Goal: Check status: Check status

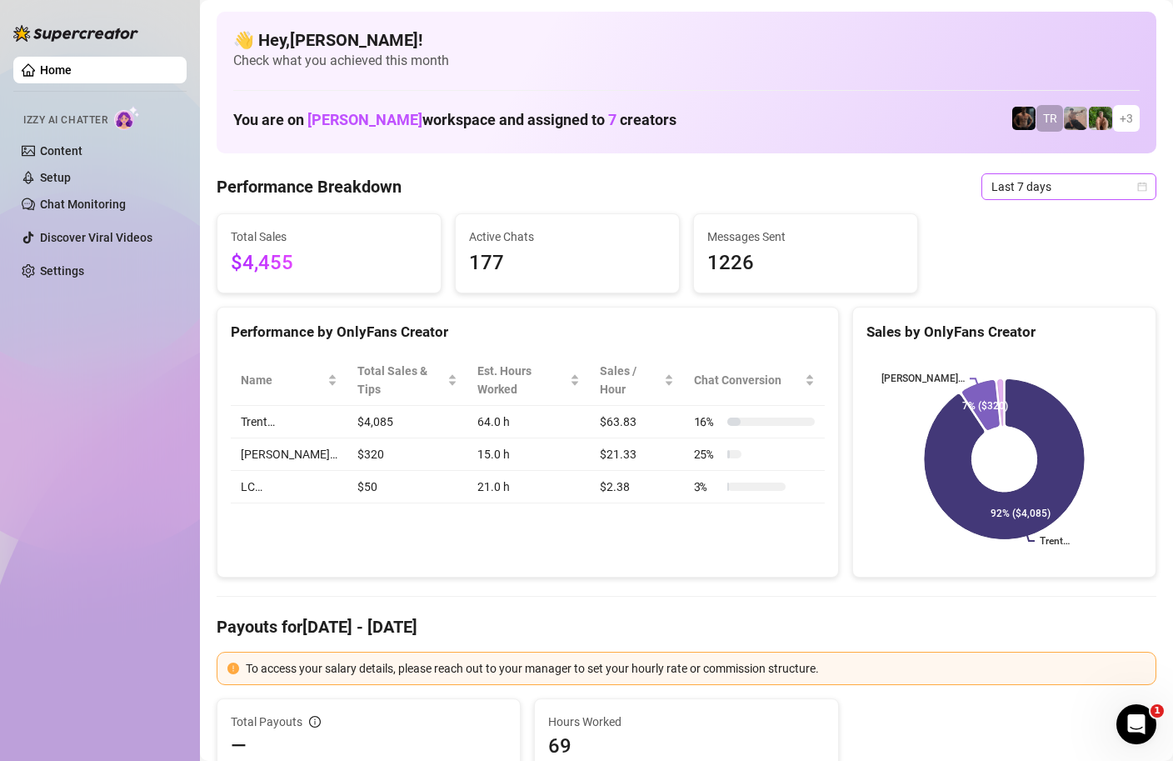
click at [1146, 187] on icon "calendar" at bounding box center [1142, 186] width 9 height 9
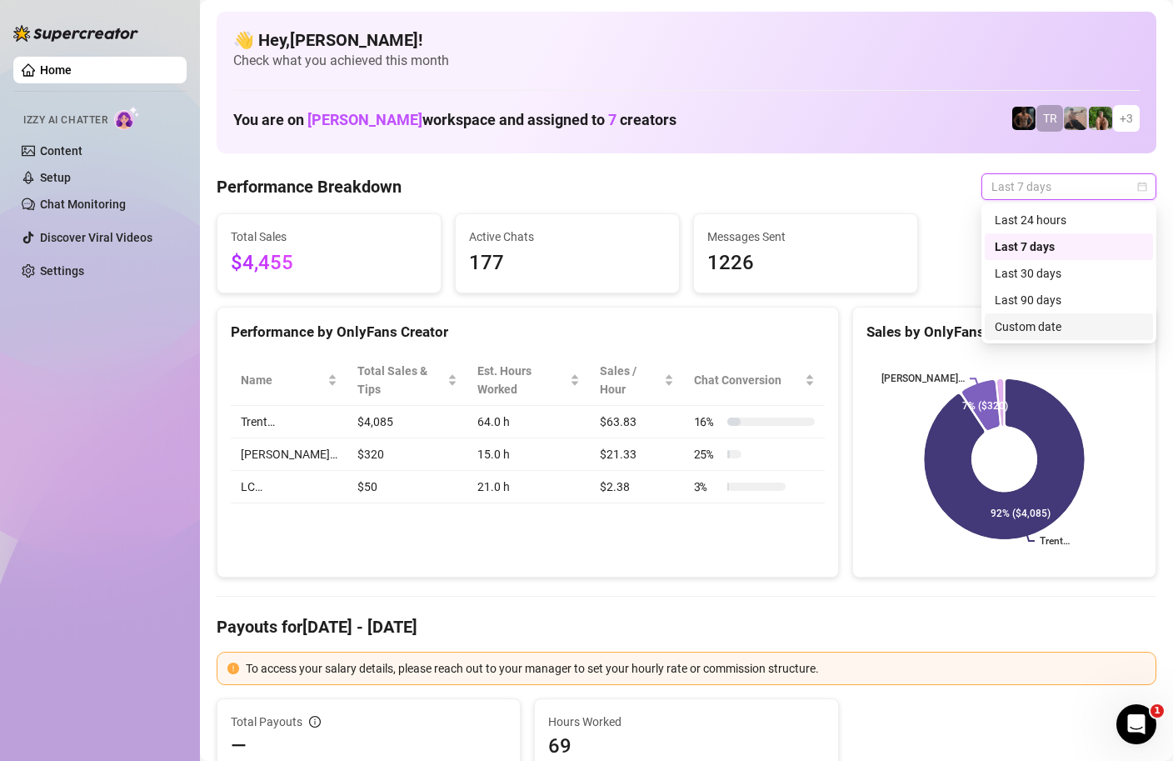
click at [1003, 336] on div "Custom date" at bounding box center [1069, 326] width 168 height 27
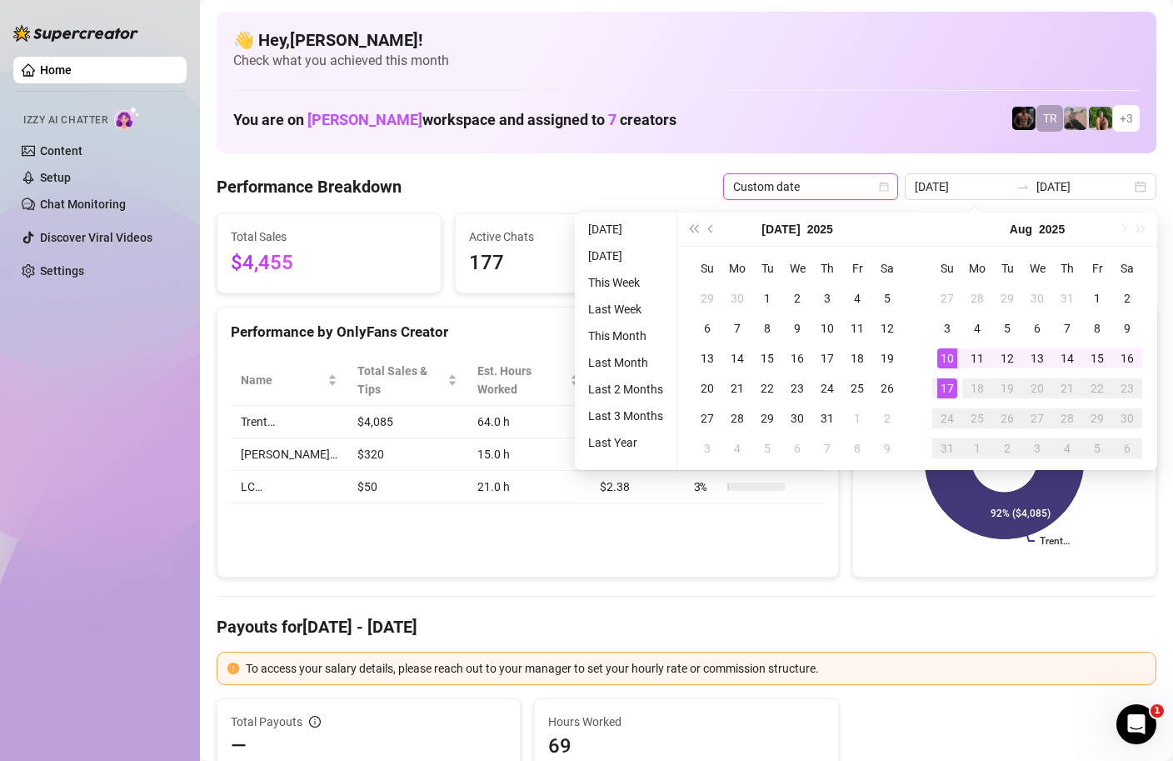
type input "[DATE]"
click at [948, 386] on div "17" at bounding box center [947, 388] width 20 height 20
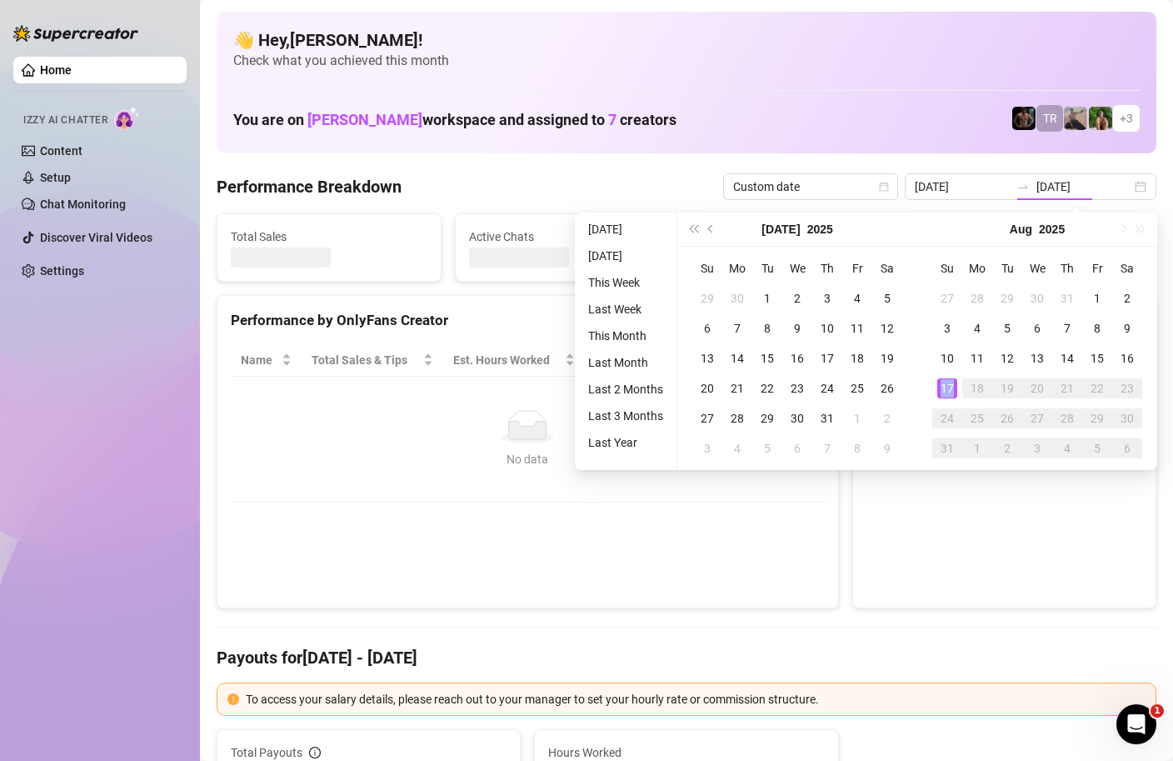
type input "[DATE]"
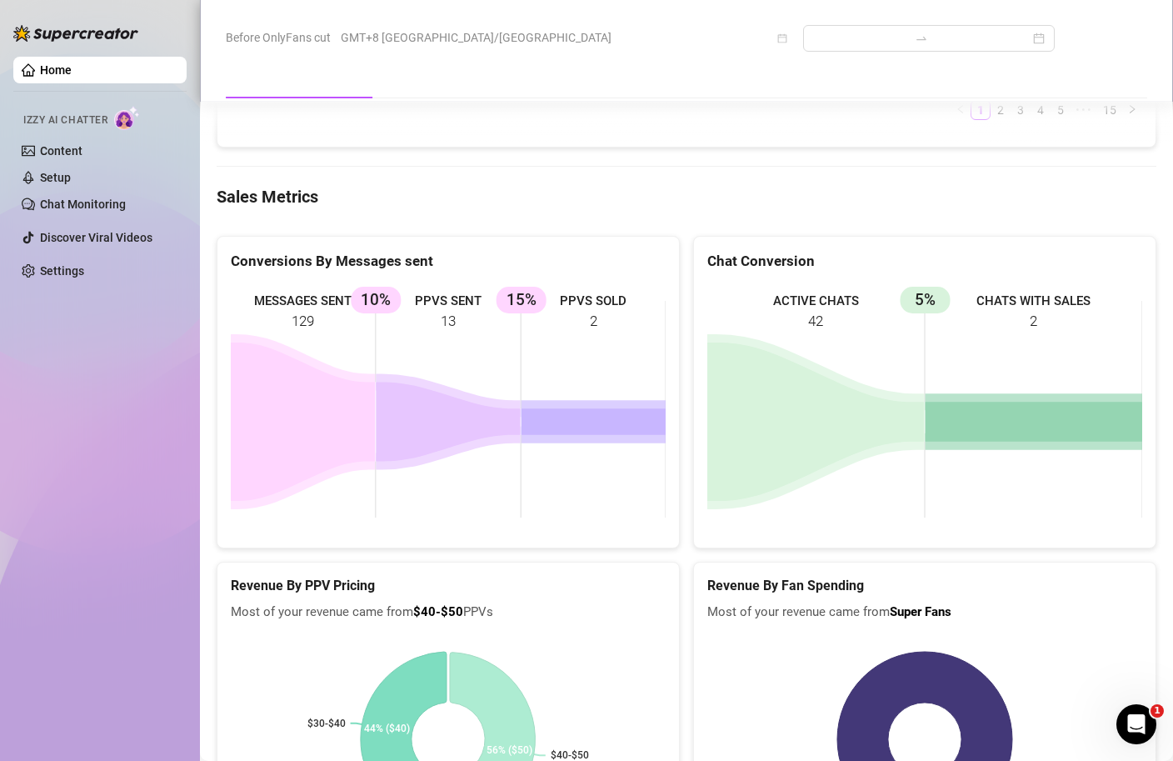
scroll to position [1186, 0]
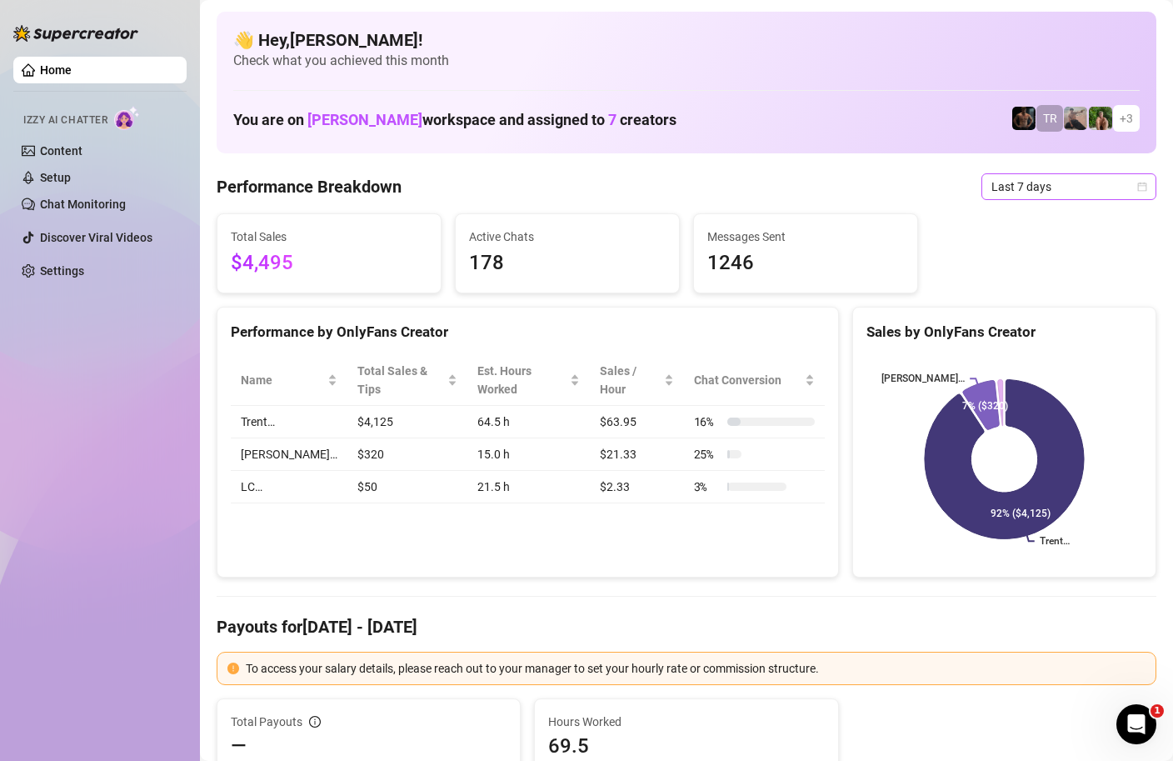
click at [1142, 191] on icon "calendar" at bounding box center [1142, 187] width 10 height 10
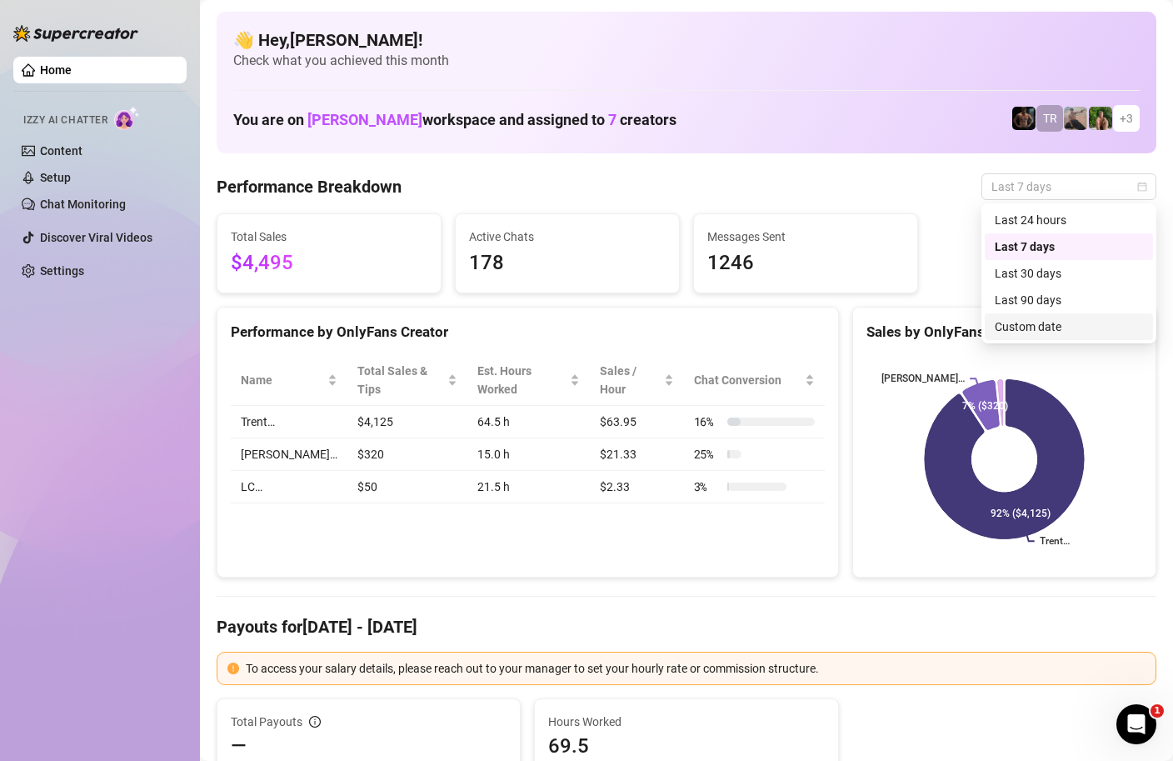
click at [1036, 330] on div "Custom date" at bounding box center [1069, 326] width 148 height 18
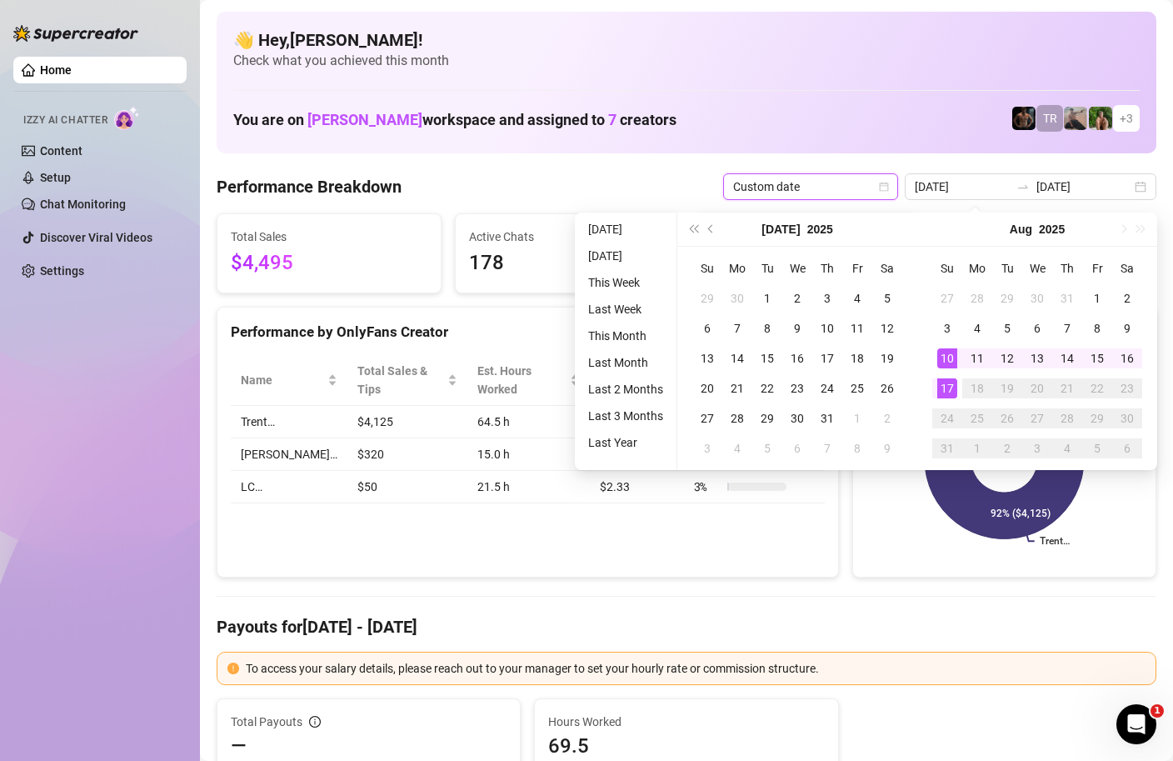
type input "[DATE]"
click at [956, 392] on div "17" at bounding box center [947, 388] width 20 height 20
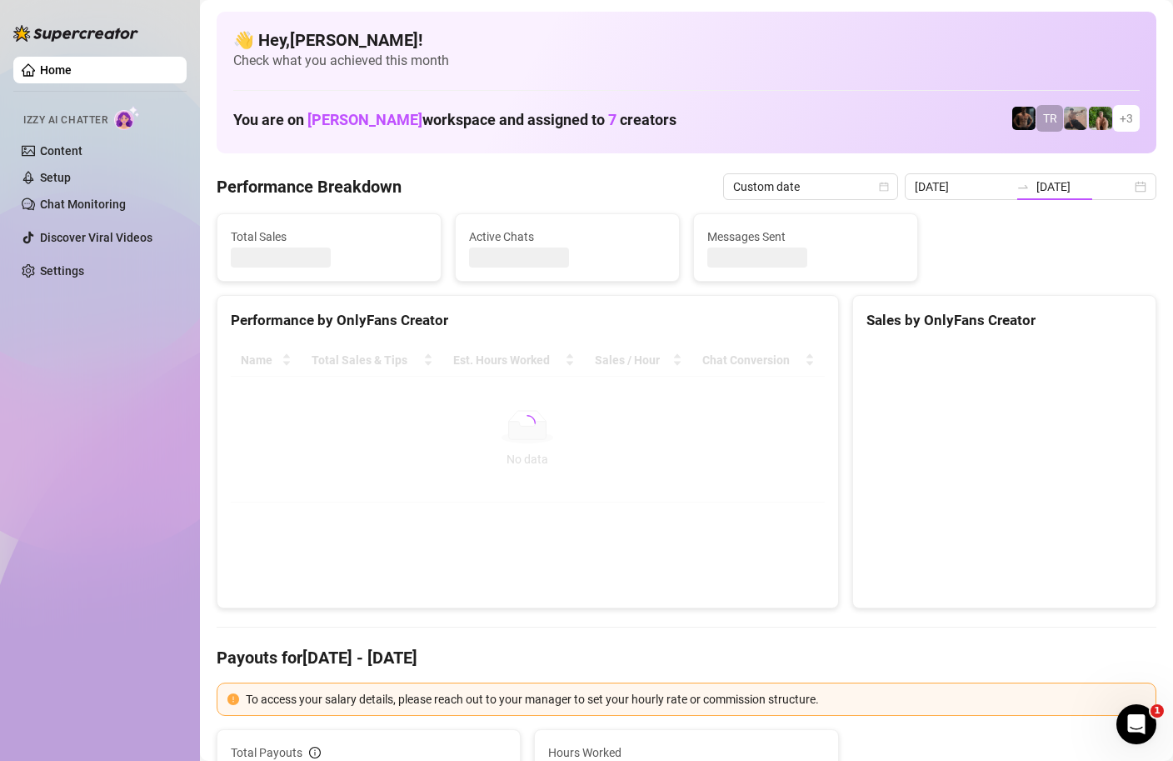
type input "[DATE]"
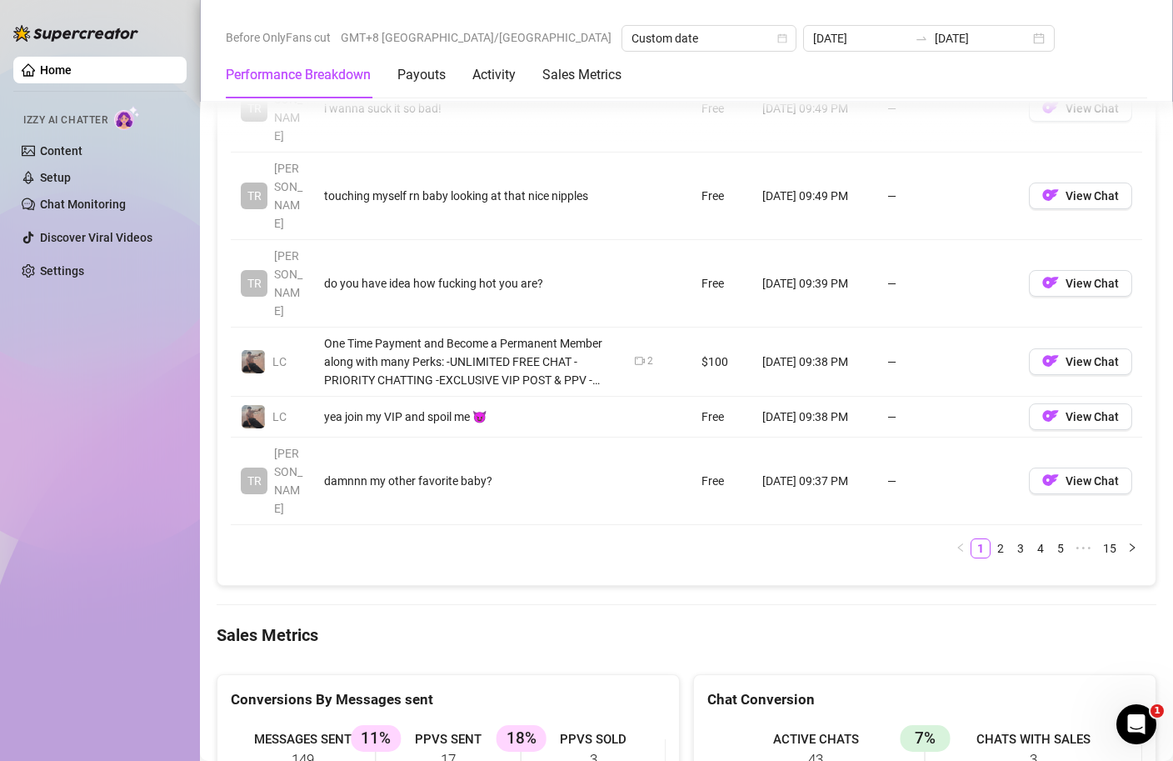
scroll to position [2062, 0]
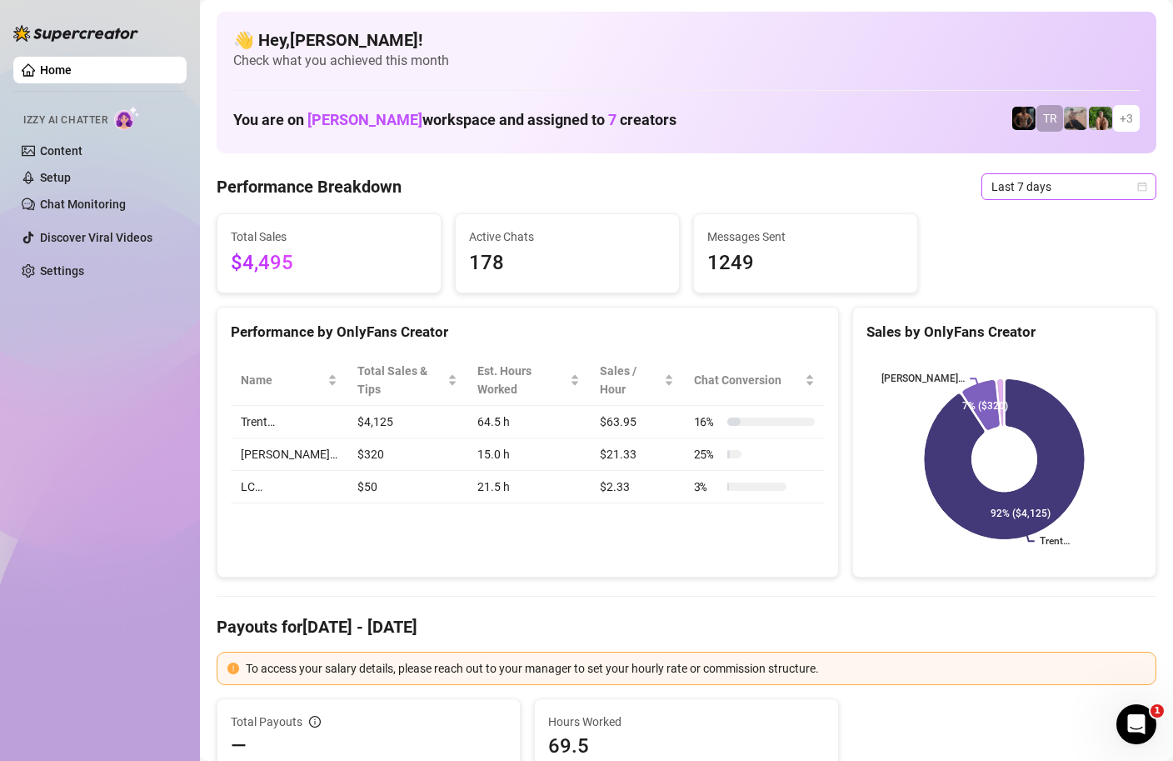
click at [1133, 195] on span "Last 7 days" at bounding box center [1068, 186] width 155 height 25
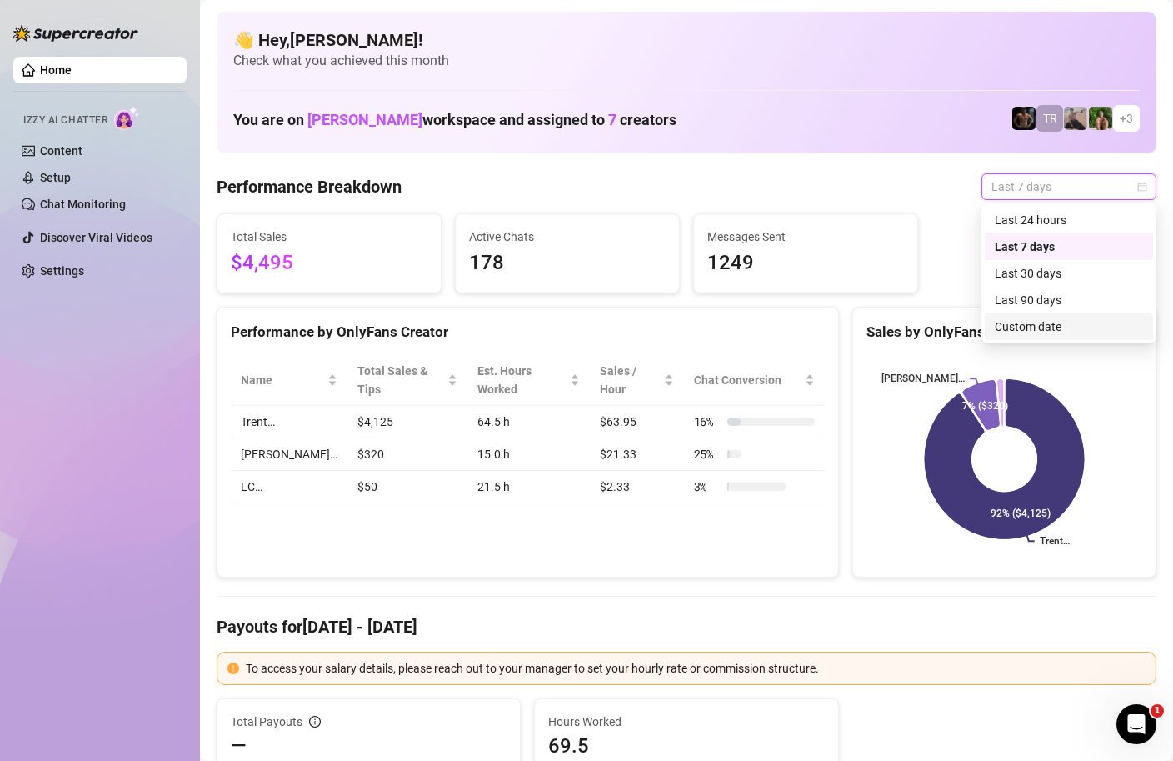
click at [1010, 327] on div "Custom date" at bounding box center [1069, 326] width 148 height 18
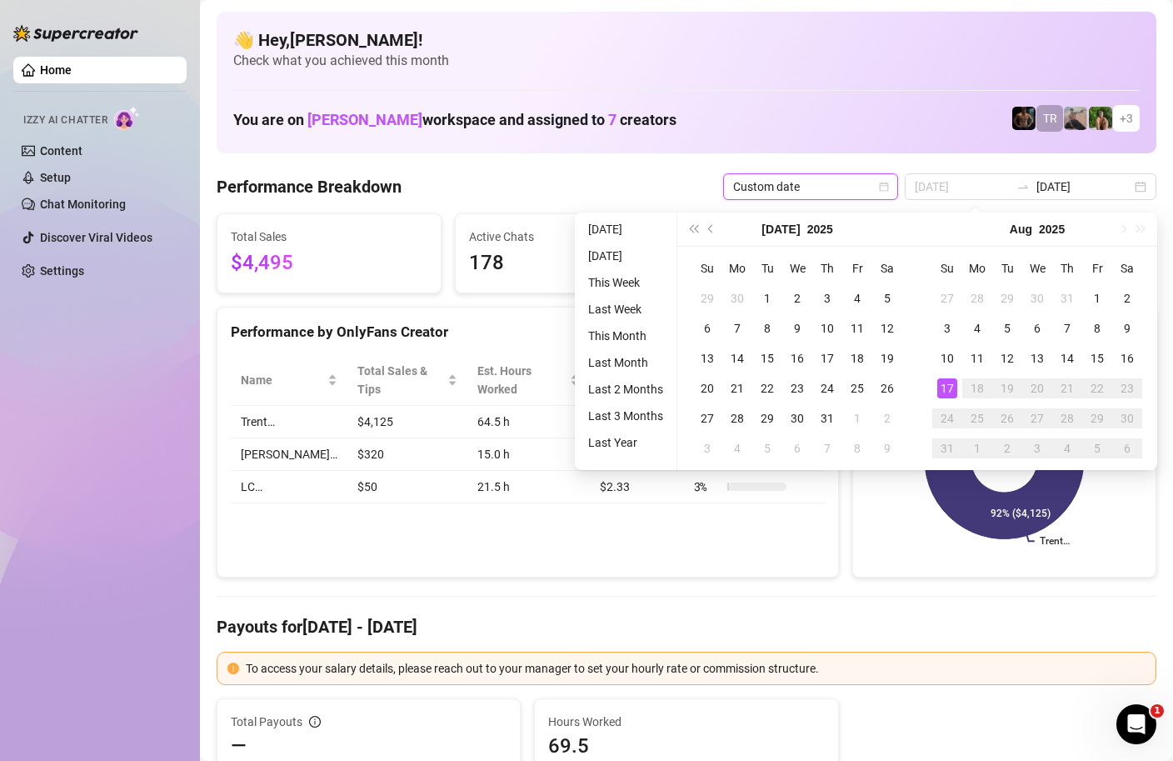
type input "[DATE]"
click at [949, 387] on div "17" at bounding box center [947, 388] width 20 height 20
type input "[DATE]"
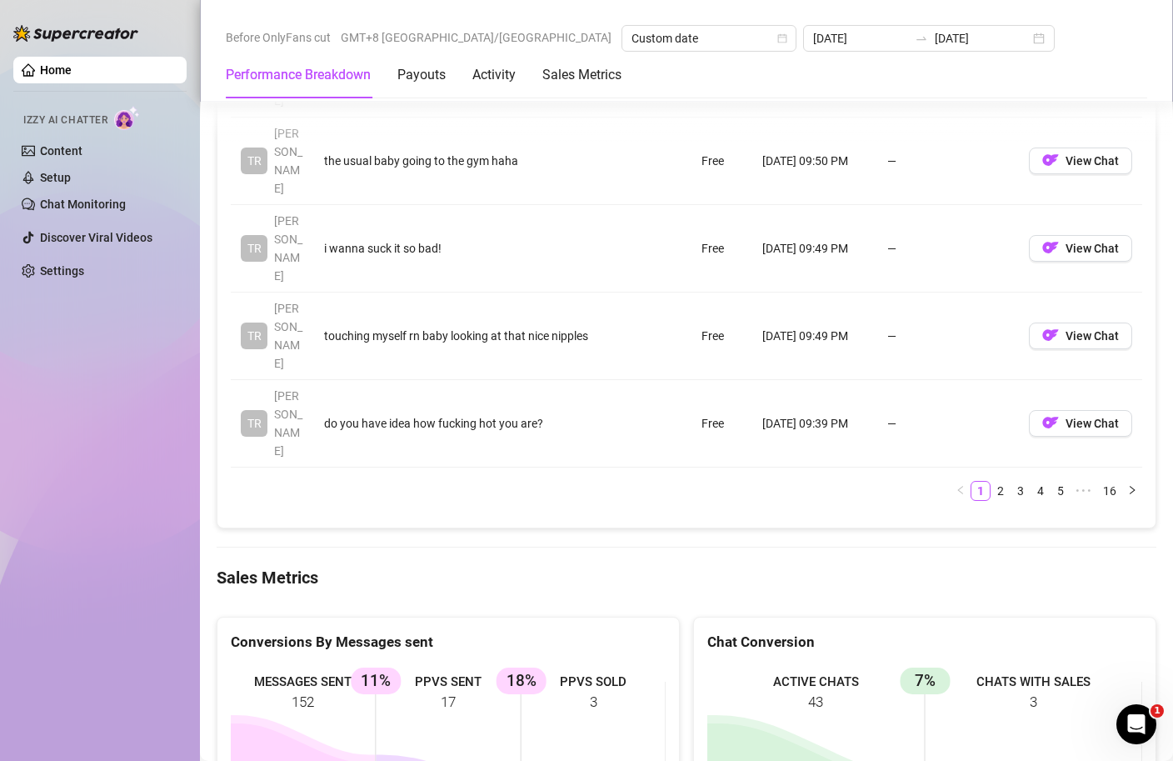
scroll to position [2077, 0]
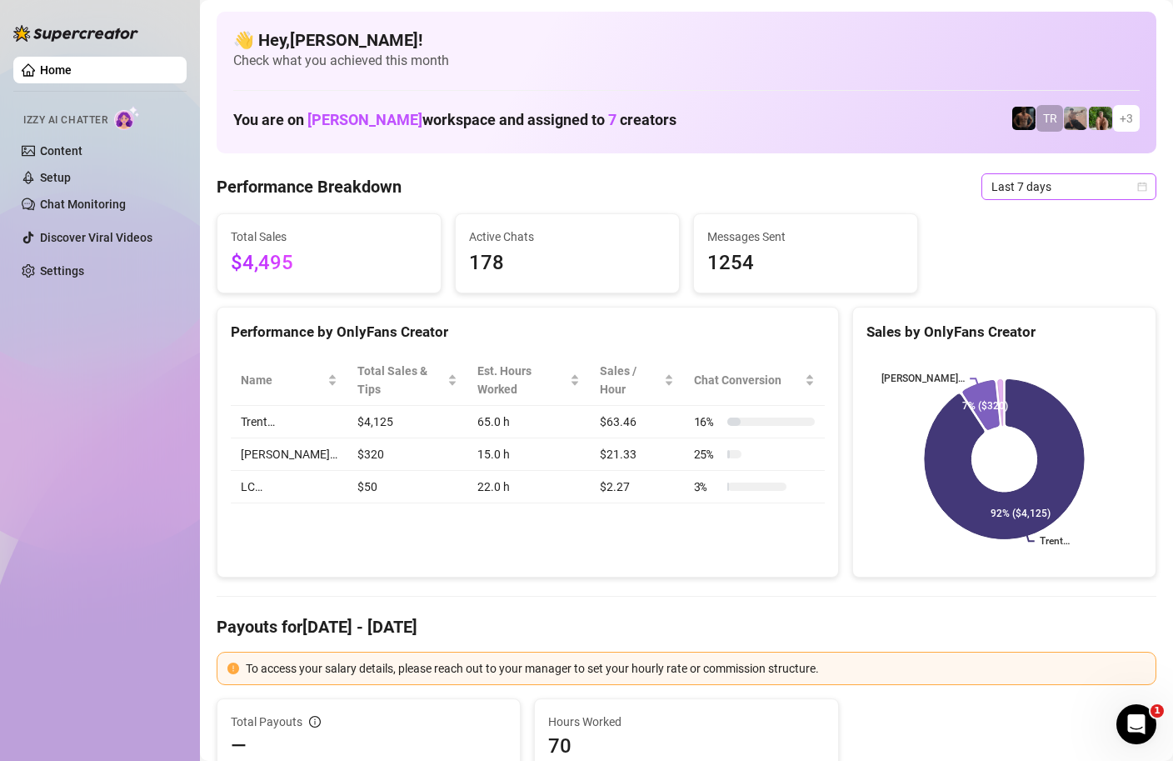
click at [1146, 182] on icon "calendar" at bounding box center [1142, 187] width 10 height 10
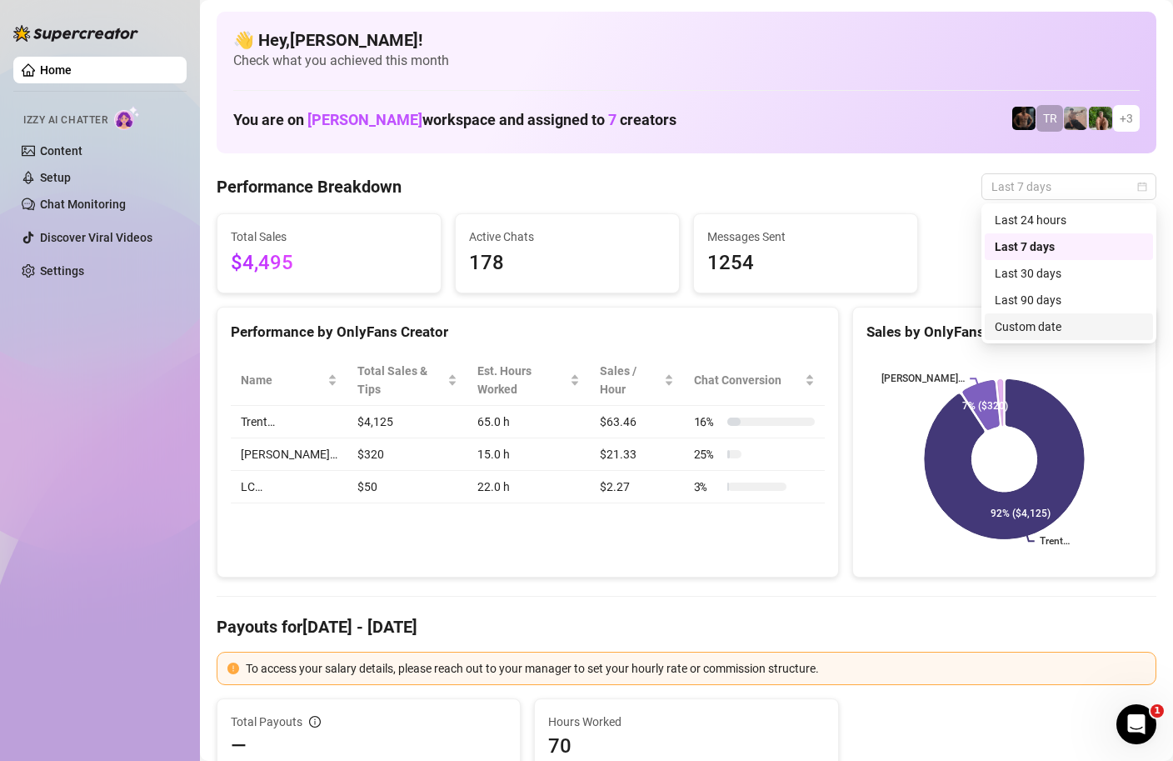
click at [1037, 321] on div "Custom date" at bounding box center [1069, 326] width 148 height 18
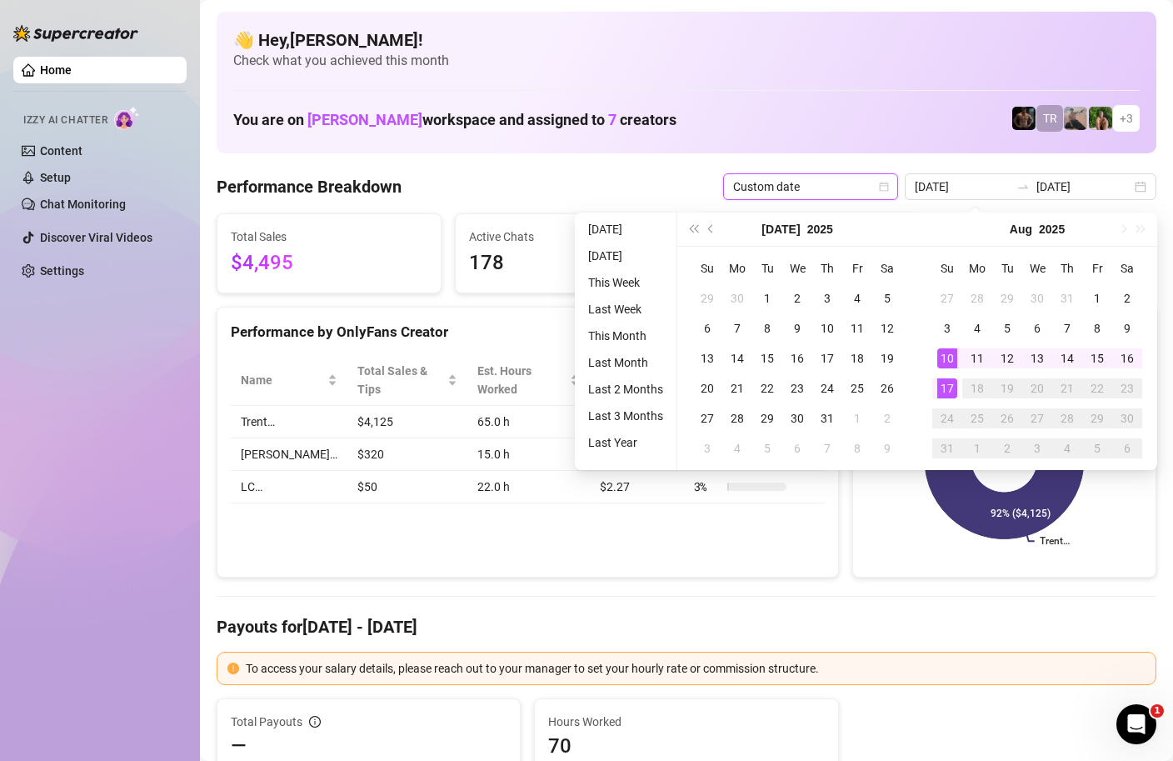
type input "[DATE]"
click at [951, 392] on div "17" at bounding box center [947, 388] width 20 height 20
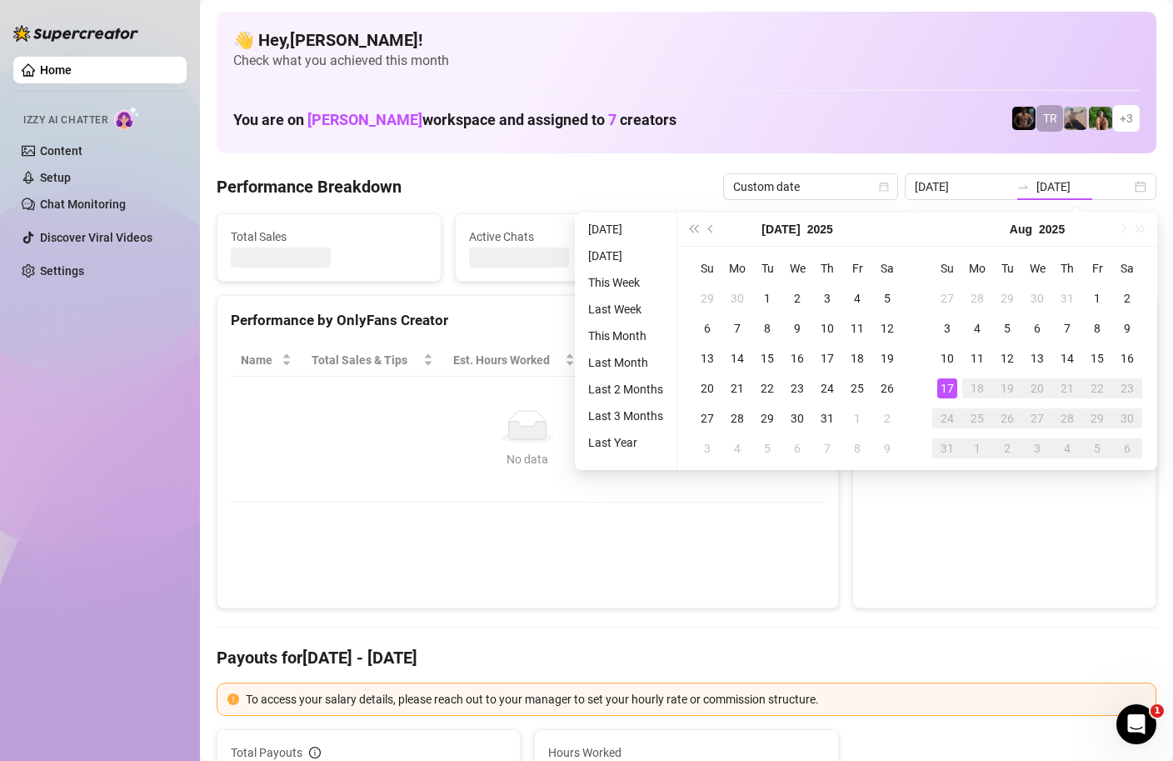
type input "[DATE]"
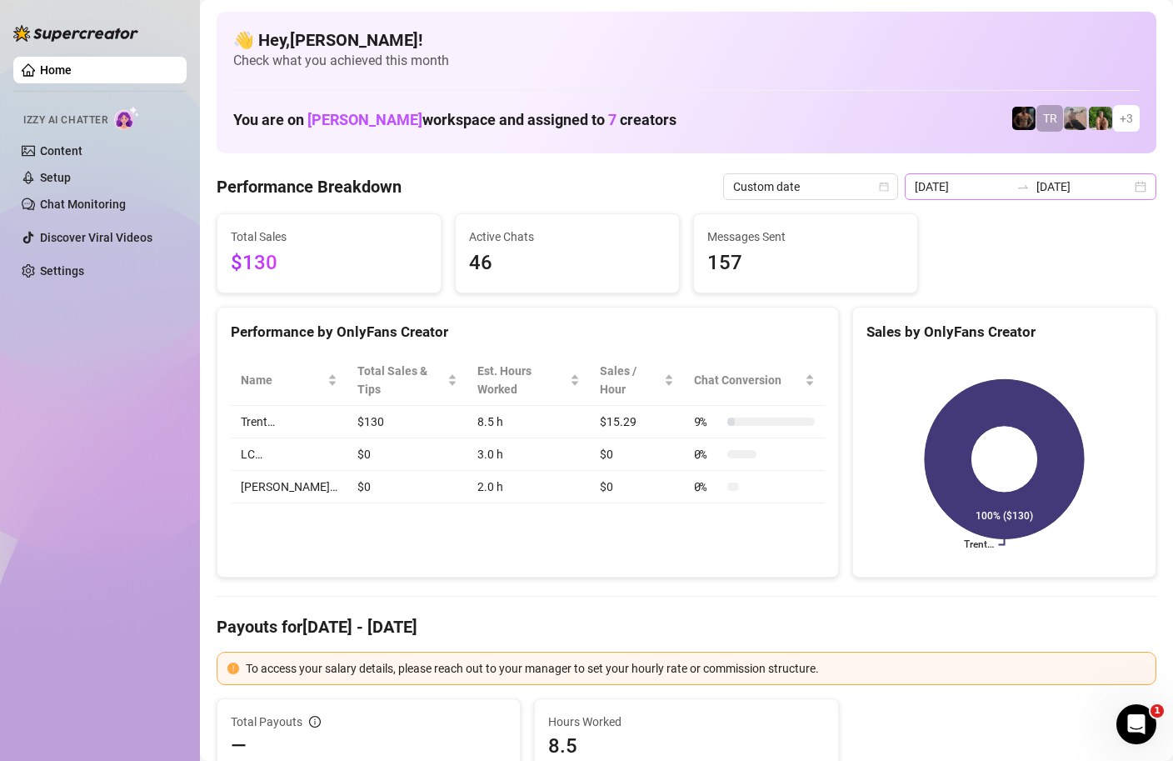
click at [1144, 189] on div "[DATE] [DATE]" at bounding box center [1031, 186] width 252 height 27
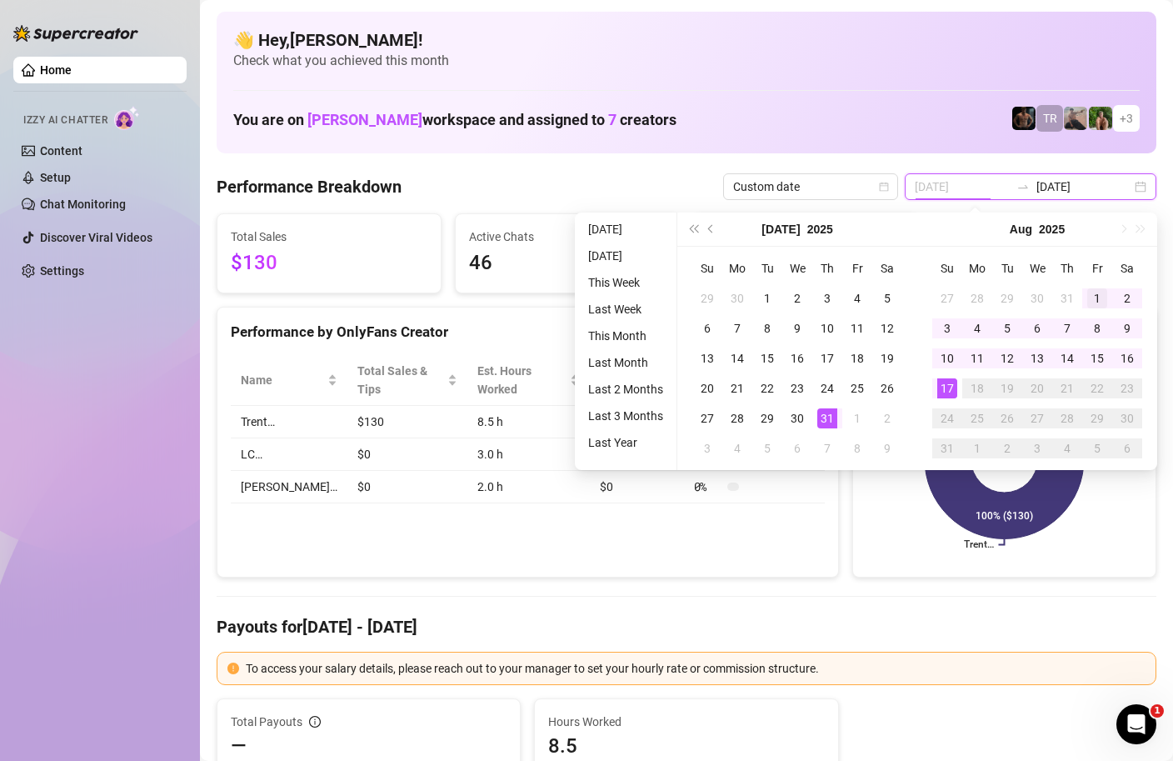
type input "[DATE]"
click at [1094, 302] on div "1" at bounding box center [1097, 298] width 20 height 20
type input "[DATE]"
click at [941, 384] on div "17" at bounding box center [947, 388] width 20 height 20
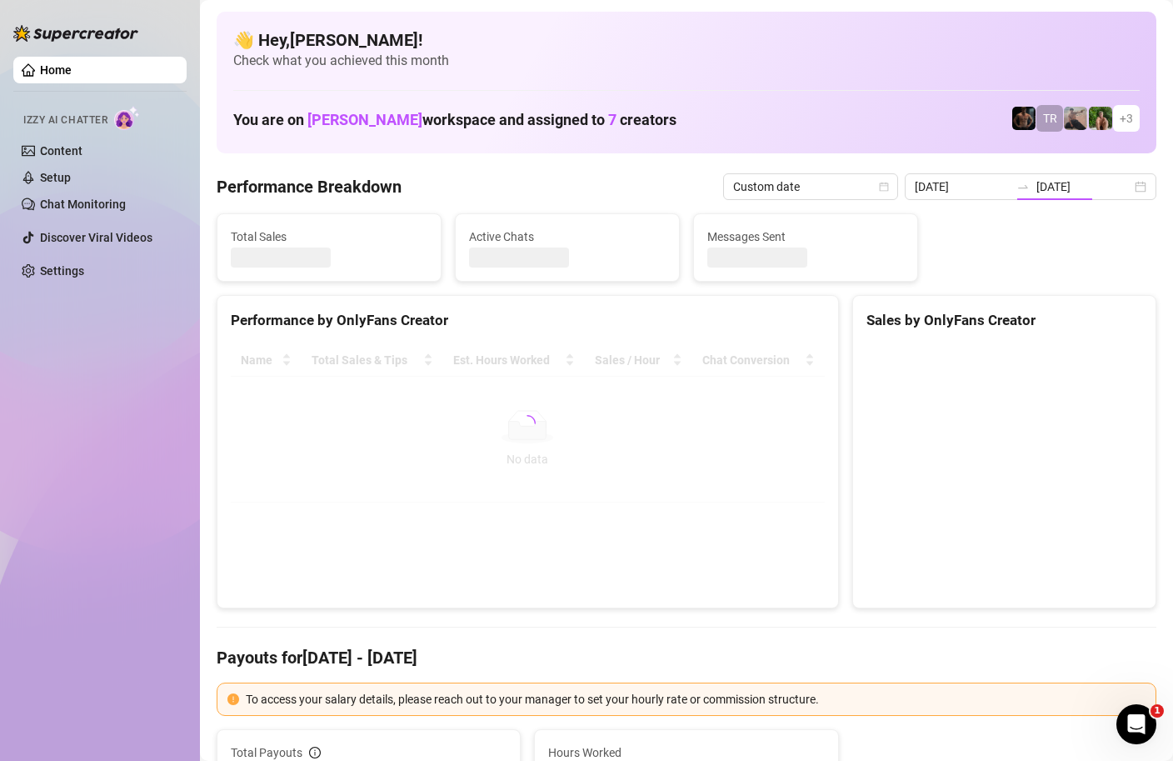
type input "[DATE]"
